Goal: Task Accomplishment & Management: Use online tool/utility

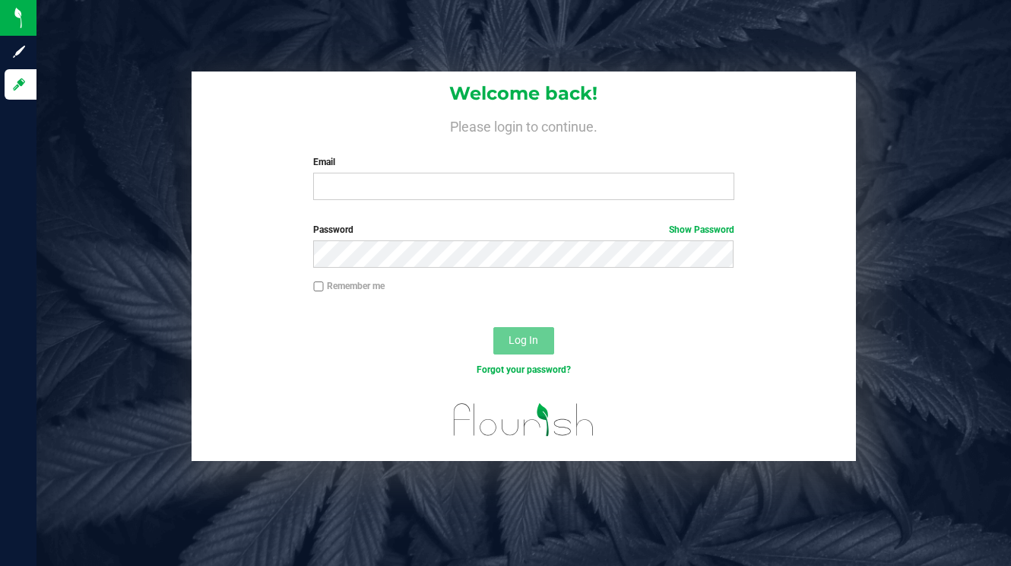
click at [313, 200] on nordpass-icon at bounding box center [313, 200] width 0 height 0
click at [0, 565] on nordpass-autofill-portal at bounding box center [0, 566] width 0 height 0
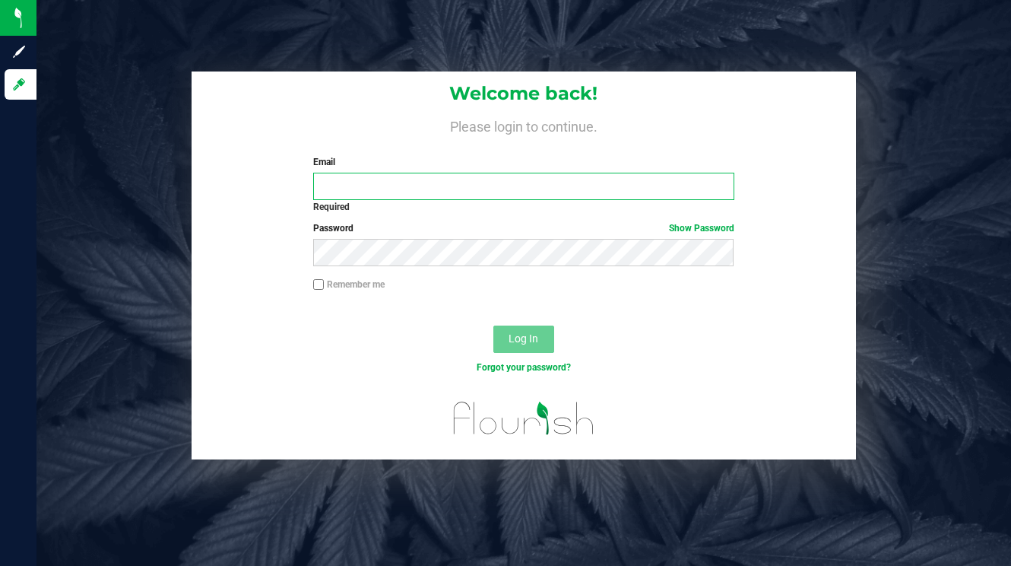
type input "[PERSON_NAME][EMAIL_ADDRESS][DOMAIN_NAME]"
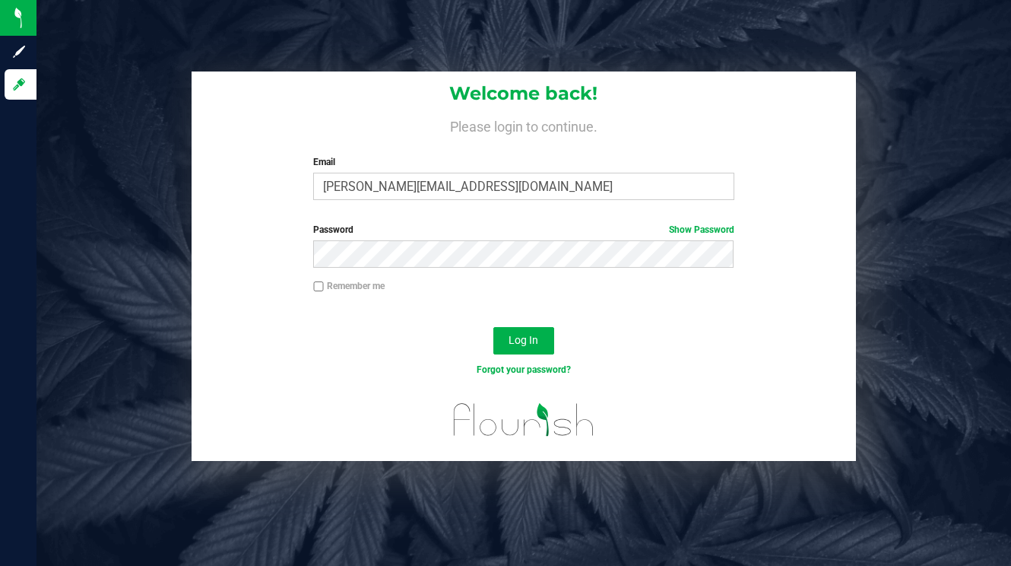
click at [527, 354] on div "Log In" at bounding box center [524, 345] width 665 height 51
click at [528, 344] on span "Log In" at bounding box center [524, 340] width 30 height 12
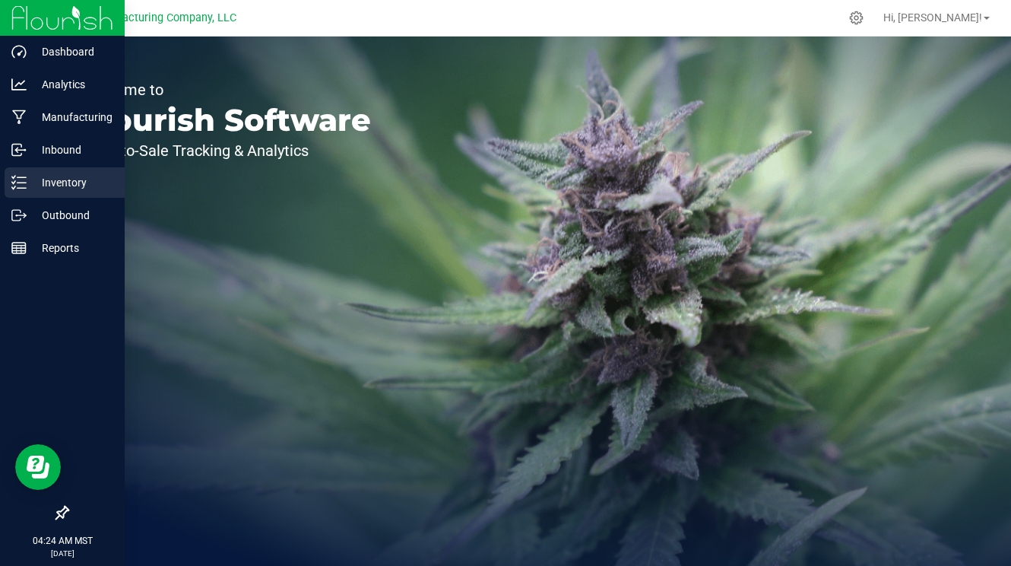
click at [32, 189] on p "Inventory" at bounding box center [72, 182] width 91 height 18
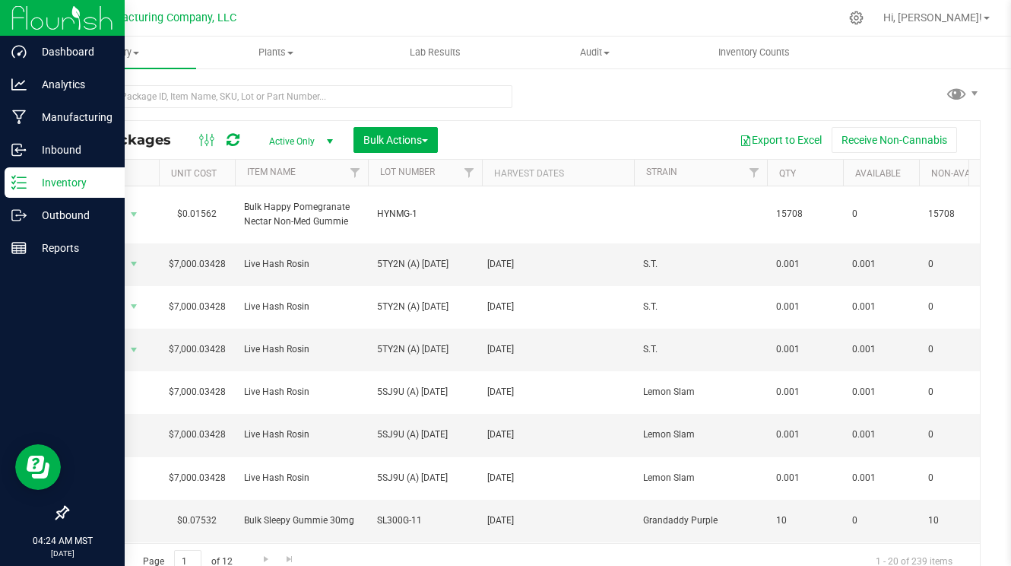
type input "[DATE]"
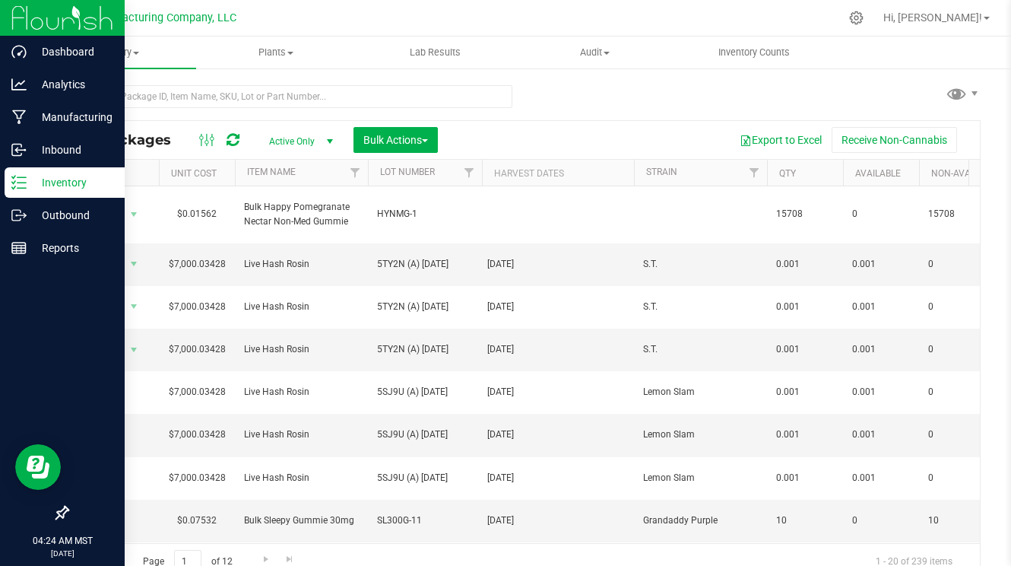
type input "[DATE]"
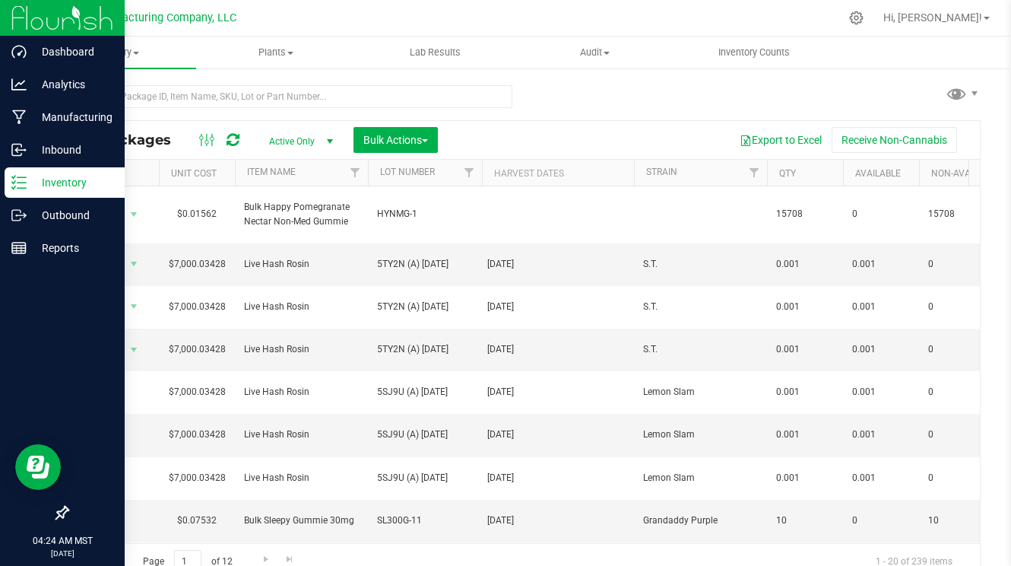
type input "[DATE]"
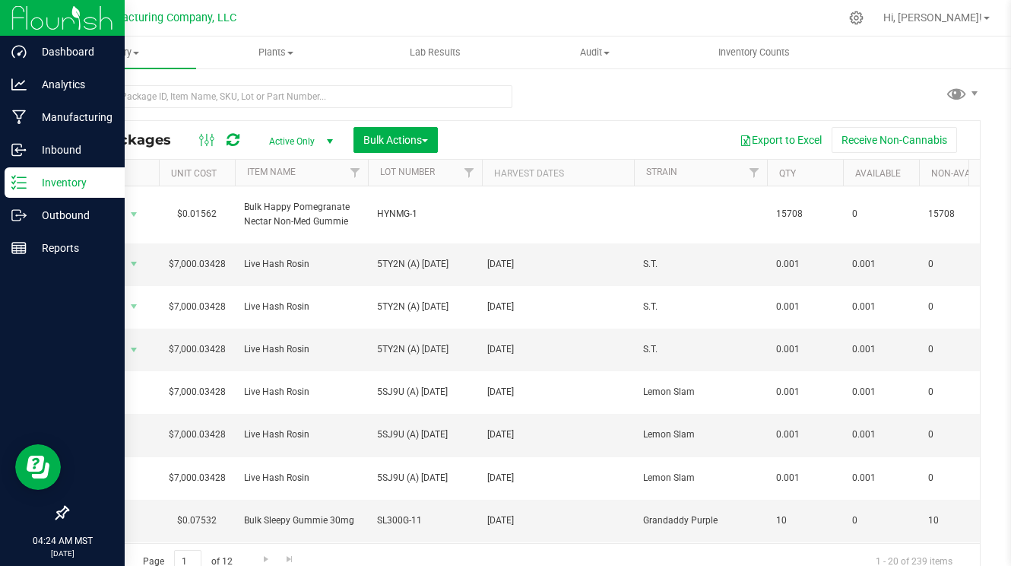
type input "[DATE]"
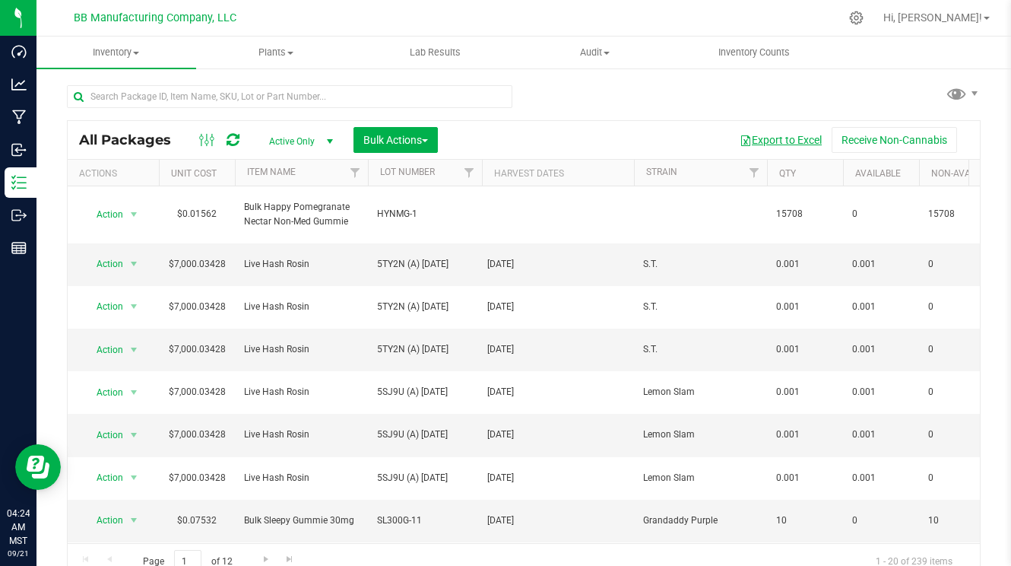
click at [759, 144] on button "Export to Excel" at bounding box center [781, 140] width 102 height 26
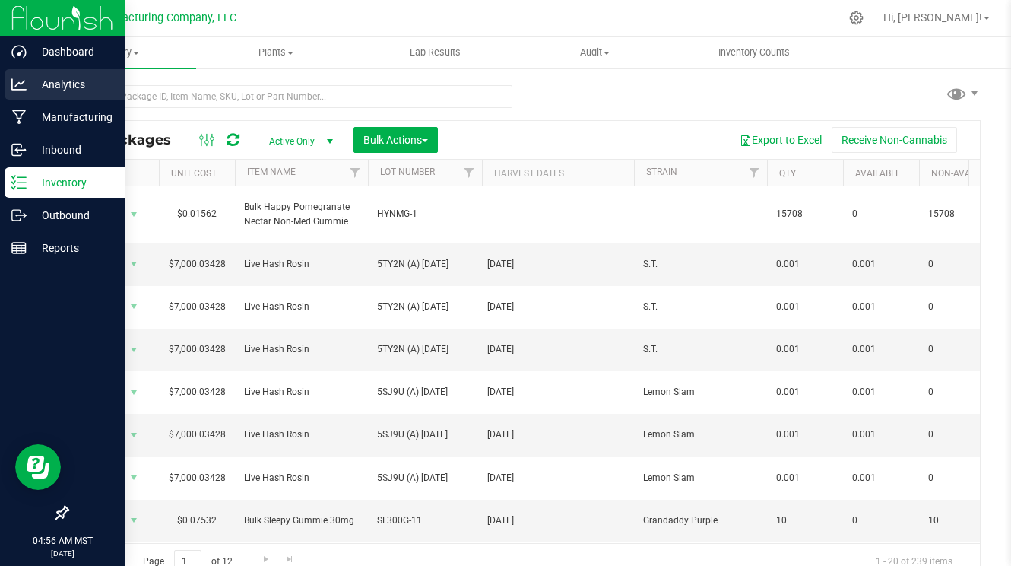
click at [54, 88] on p "Analytics" at bounding box center [72, 84] width 91 height 18
